Goal: Transaction & Acquisition: Purchase product/service

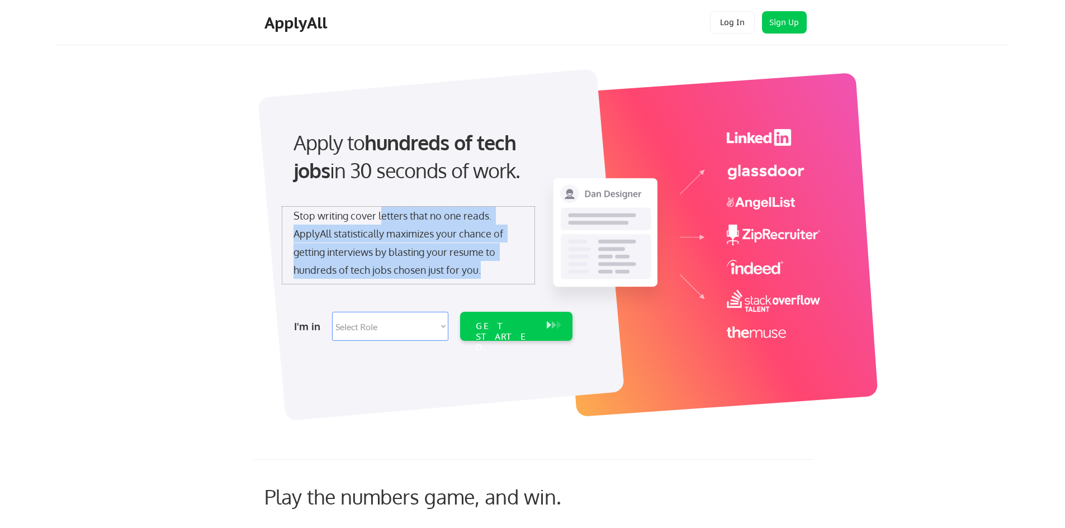
drag, startPoint x: 485, startPoint y: 269, endPoint x: 382, endPoint y: 212, distance: 118.4
click at [382, 212] on div "Stop writing cover letters that no one reads. ApplyAll statistically maximizes …" at bounding box center [409, 243] width 230 height 73
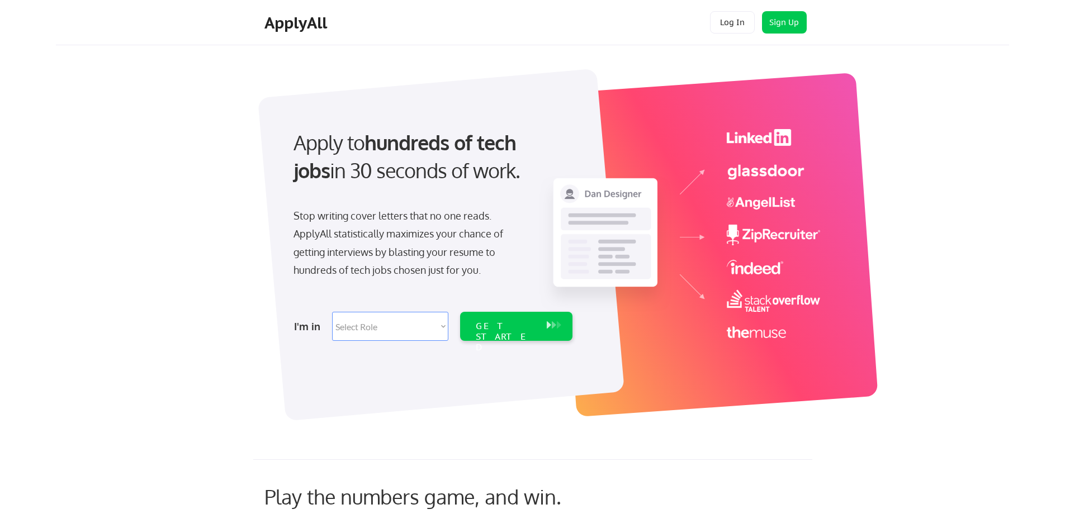
click at [371, 287] on div "Apply to hundreds of tech jobs in 30 seconds of work. Stop writing cover letter…" at bounding box center [432, 231] width 313 height 229
click at [383, 327] on select "Select Role Software Engineering Product Management Customer Success Sales UI/U…" at bounding box center [390, 326] width 116 height 29
select select ""engineering""
click at [332, 312] on select "Select Role Software Engineering Product Management Customer Success Sales UI/U…" at bounding box center [390, 326] width 116 height 29
select select ""engineering""
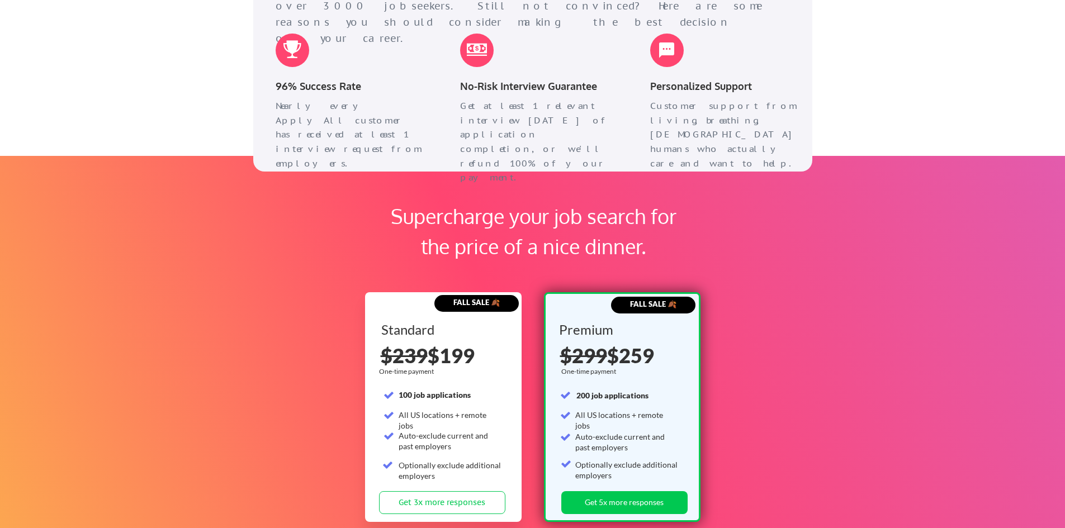
scroll to position [1509, 0]
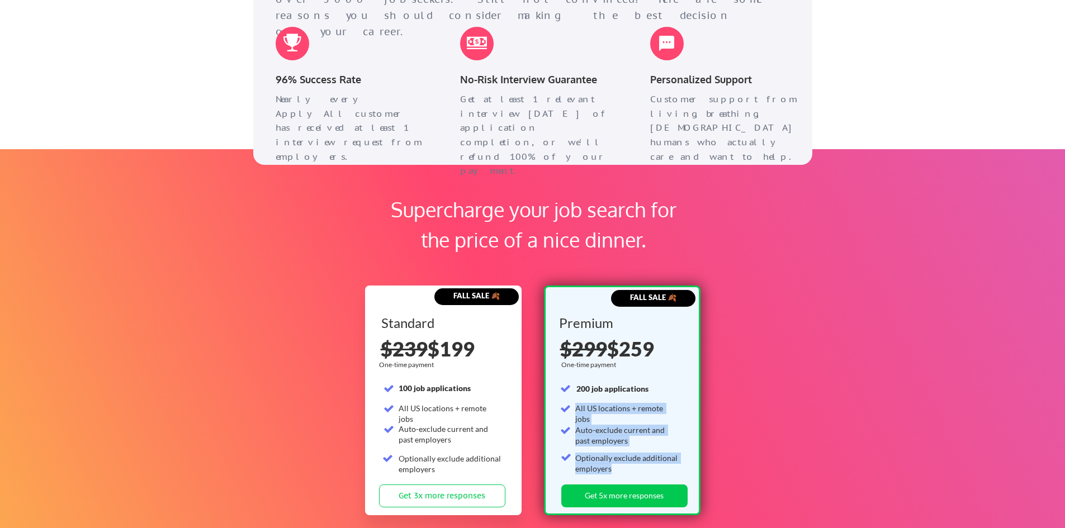
drag, startPoint x: 622, startPoint y: 465, endPoint x: 571, endPoint y: 382, distance: 97.3
click at [571, 382] on div "Premium One-time payment 200 job applications All US locations + remote jobs Au…" at bounding box center [622, 400] width 126 height 168
click at [757, 404] on div "Supercharge your job search for the price of a nice dinner. FALL SALE 🍂 Standar…" at bounding box center [532, 387] width 1065 height 476
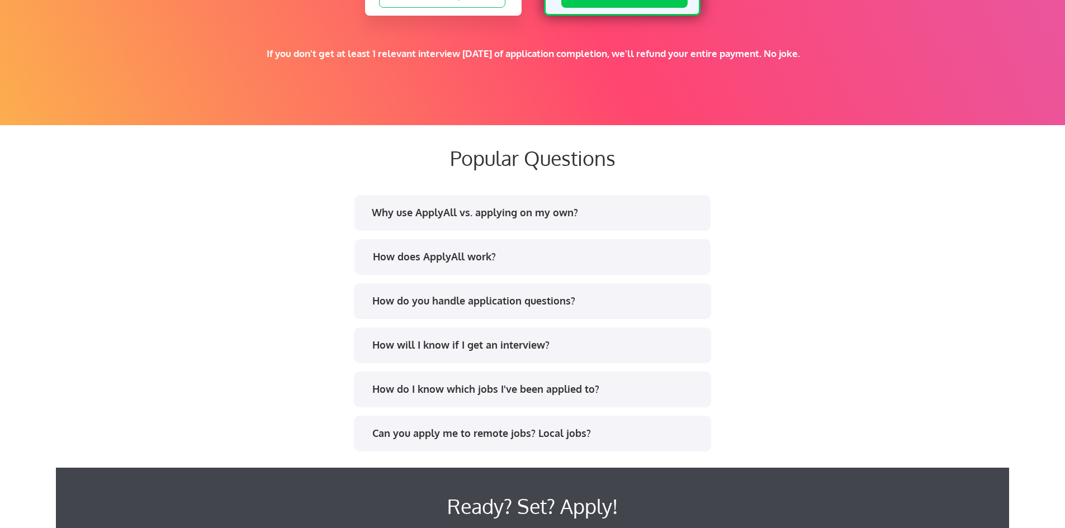
scroll to position [2013, 0]
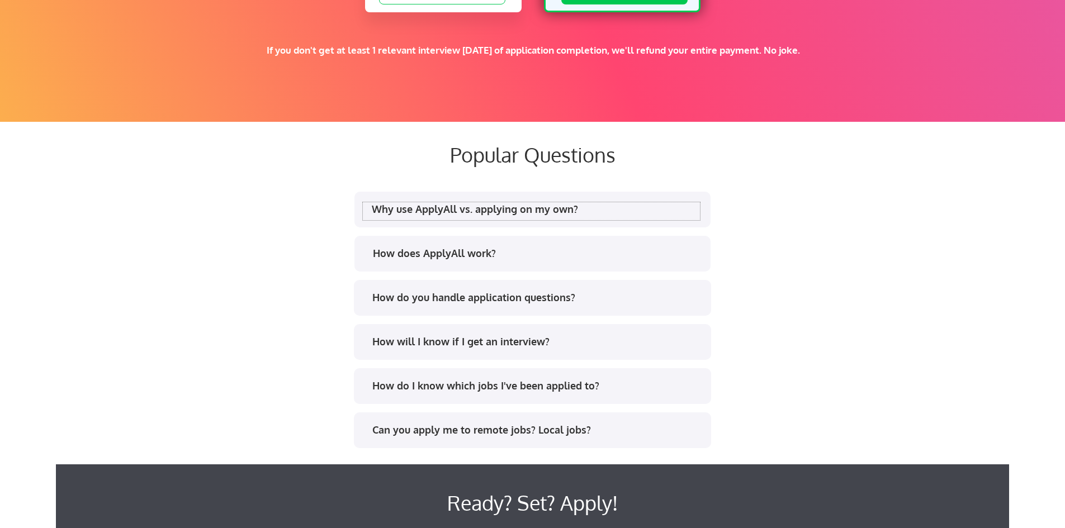
click at [463, 210] on div "Why use ApplyAll vs. applying on my own?" at bounding box center [536, 209] width 328 height 14
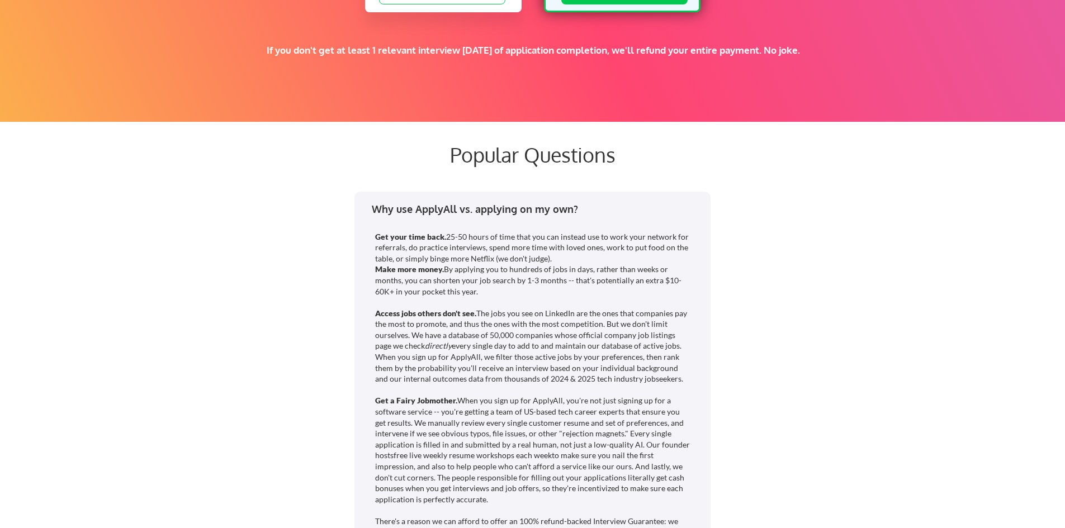
click at [463, 211] on div "Why use ApplyAll vs. applying on my own?" at bounding box center [536, 209] width 328 height 14
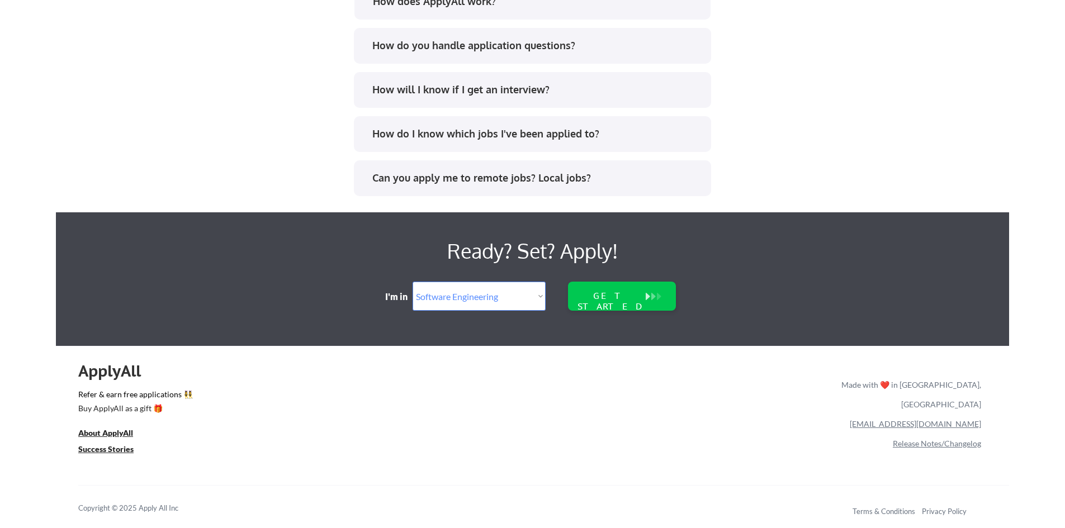
scroll to position [2267, 0]
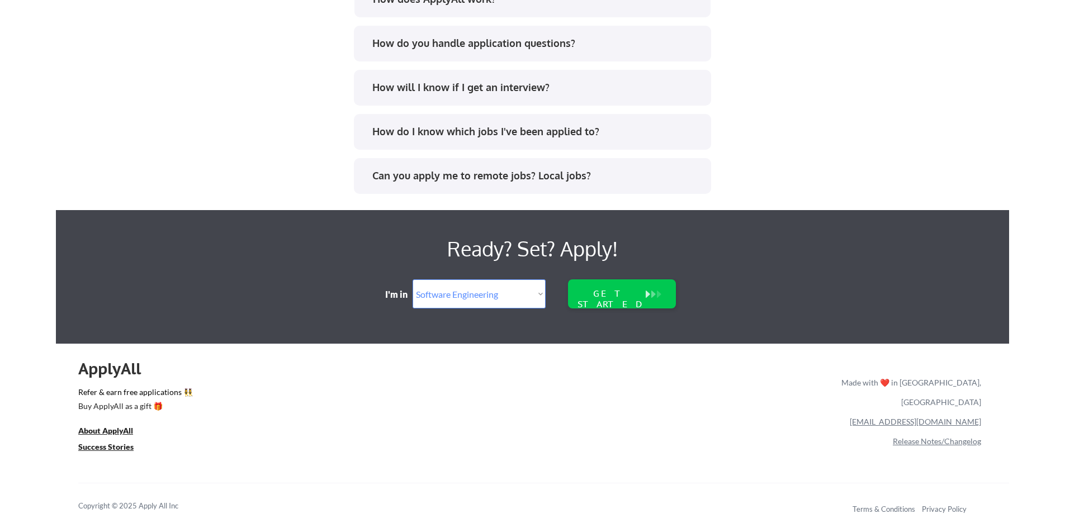
click at [457, 77] on div "How will I know if I get an interview?" at bounding box center [532, 88] width 357 height 36
click at [461, 90] on div "How will I know if I get an interview?" at bounding box center [536, 88] width 328 height 14
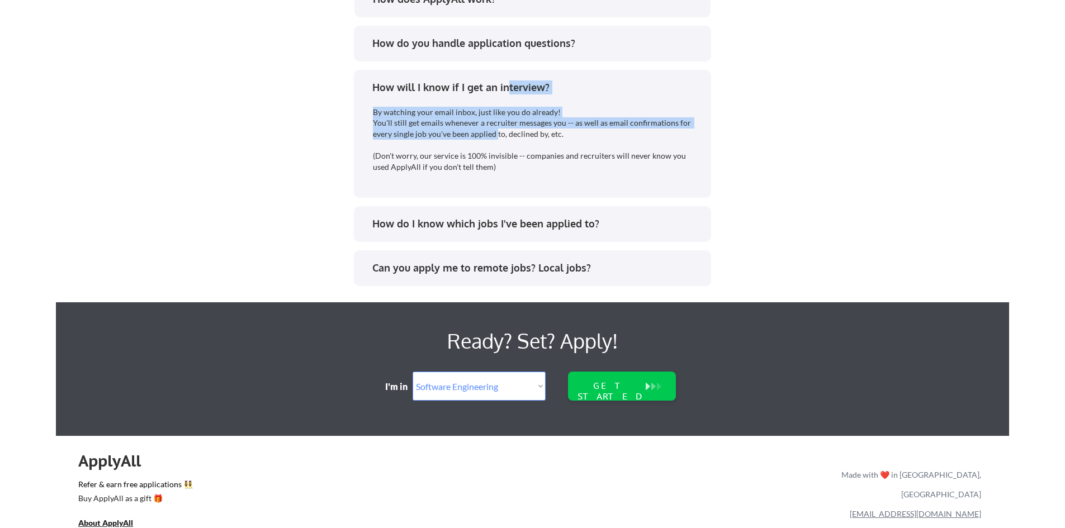
drag, startPoint x: 508, startPoint y: 92, endPoint x: 499, endPoint y: 165, distance: 73.9
click at [496, 150] on div "How will I know if I get an interview? By watching your email inbox, just like …" at bounding box center [532, 134] width 357 height 128
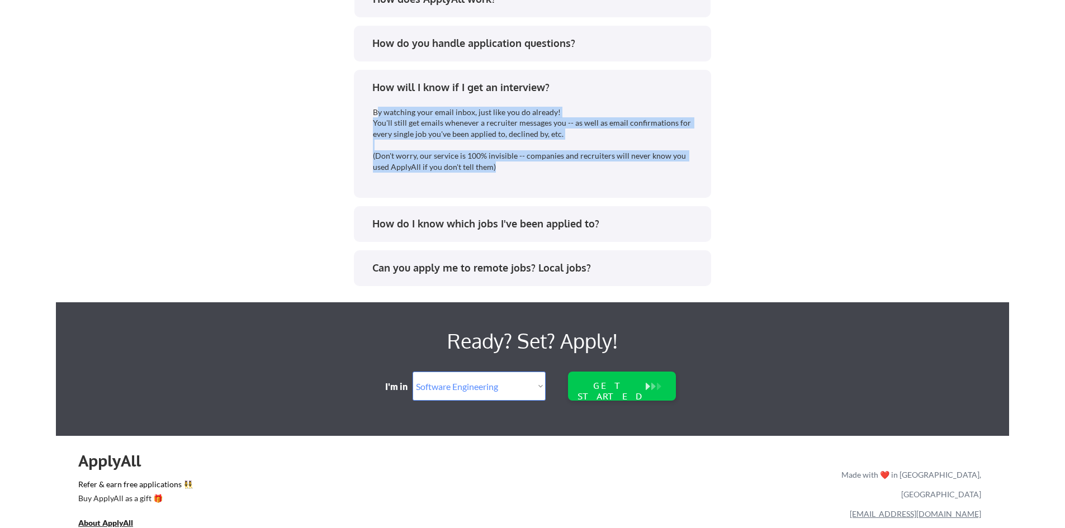
drag, startPoint x: 502, startPoint y: 180, endPoint x: 379, endPoint y: 107, distance: 142.9
click at [379, 107] on div "By watching your email inbox, just like you do already! You'll still get emails…" at bounding box center [533, 140] width 321 height 66
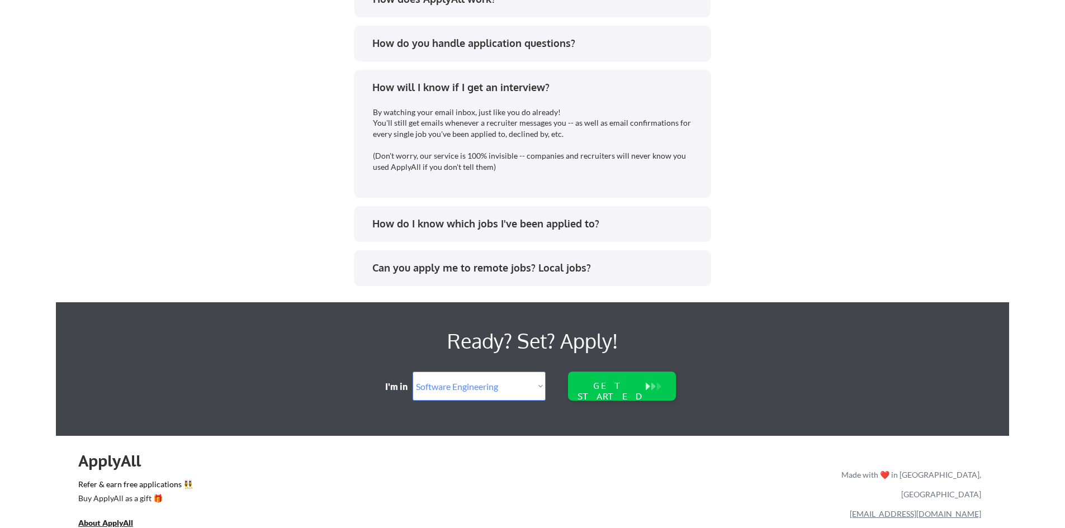
click at [342, 116] on div "Why use ApplyAll vs. applying on my own? Get your time back. 25-50 hours of tim…" at bounding box center [532, 133] width 559 height 396
click at [460, 230] on div "How do I know which jobs I've been applied to?" at bounding box center [536, 224] width 328 height 14
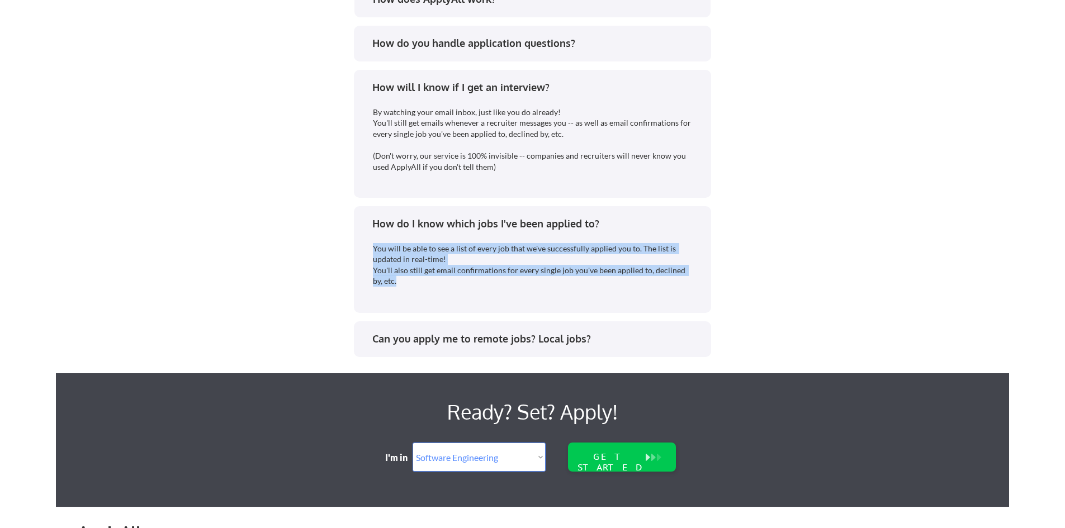
drag, startPoint x: 444, startPoint y: 297, endPoint x: 368, endPoint y: 251, distance: 88.3
click at [368, 251] on div "You will be able to see a list of every job that we've successfully applied you…" at bounding box center [529, 270] width 330 height 71
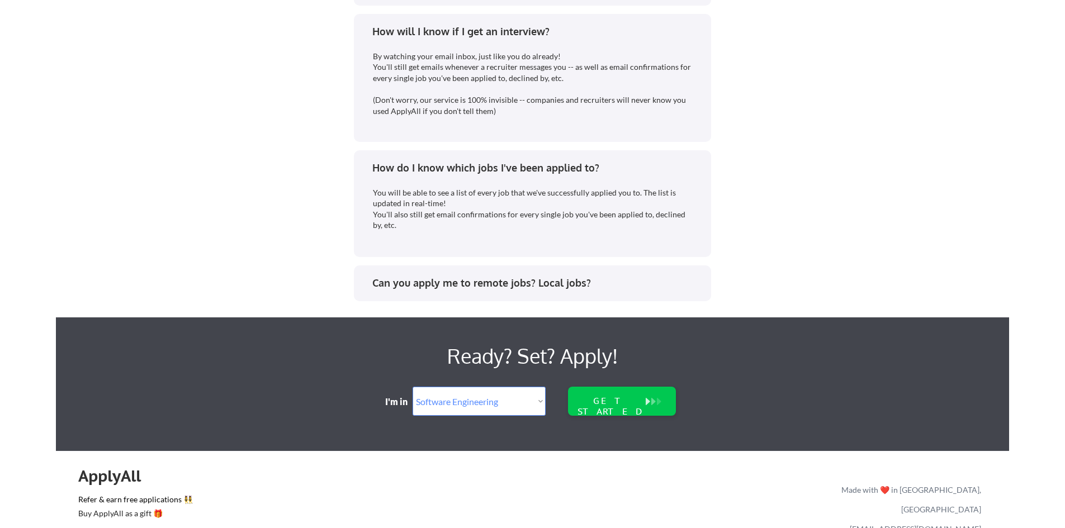
scroll to position [2430, 0]
